Goal: Transaction & Acquisition: Purchase product/service

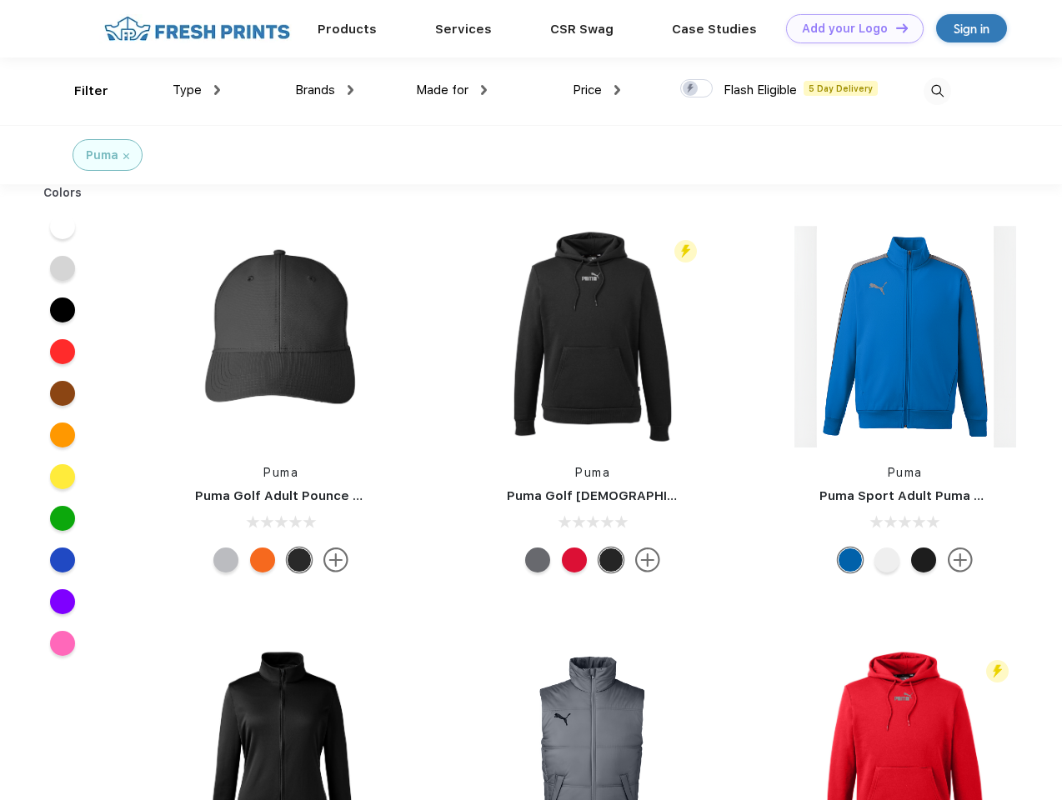
click at [848, 28] on link "Add your Logo Design Tool" at bounding box center [855, 28] width 138 height 29
click at [0, 0] on div "Design Tool" at bounding box center [0, 0] width 0 height 0
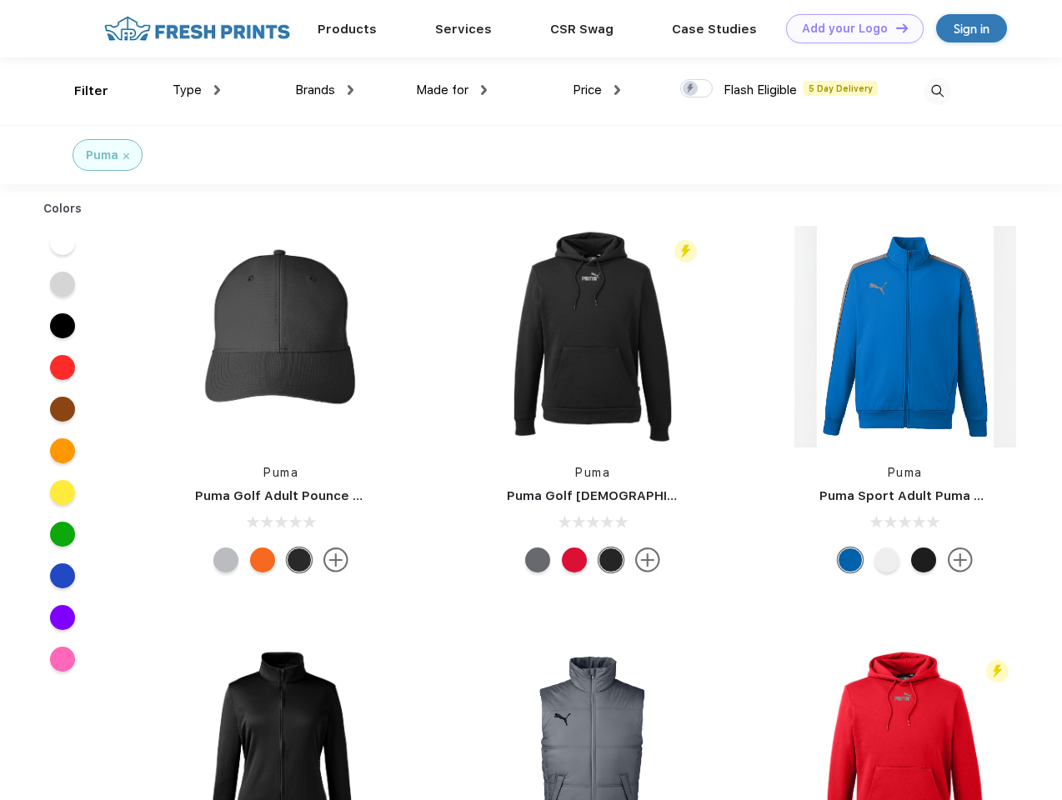
click at [894, 28] on link "Add your Logo Design Tool" at bounding box center [855, 28] width 138 height 29
click at [80, 91] on div "Filter" at bounding box center [91, 91] width 34 height 19
click at [197, 90] on span "Type" at bounding box center [187, 90] width 29 height 15
click at [324, 90] on span "Brands" at bounding box center [315, 90] width 40 height 15
click at [452, 90] on span "Made for" at bounding box center [442, 90] width 53 height 15
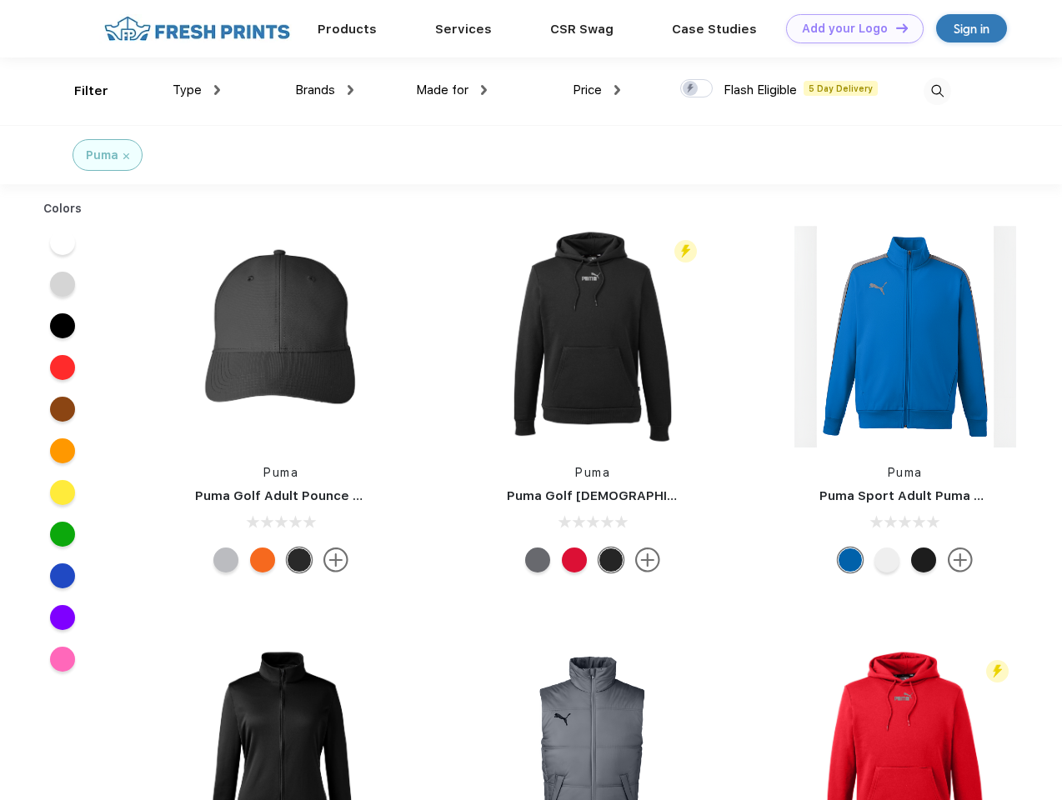
click at [597, 90] on span "Price" at bounding box center [587, 90] width 29 height 15
click at [697, 89] on div at bounding box center [696, 88] width 33 height 18
click at [691, 89] on input "checkbox" at bounding box center [685, 83] width 11 height 11
click at [937, 91] on img at bounding box center [937, 92] width 28 height 28
